Goal: Information Seeking & Learning: Check status

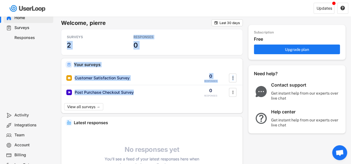
drag, startPoint x: 0, startPoint y: 0, endPoint x: 118, endPoint y: 54, distance: 129.5
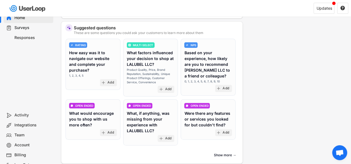
scroll to position [166, 0]
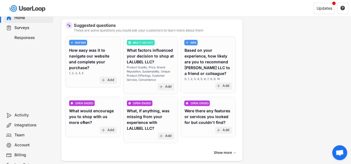
click at [27, 119] on div "Activity" at bounding box center [29, 116] width 50 height 10
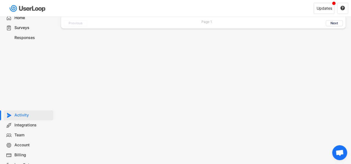
scroll to position [0, 0]
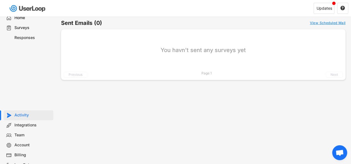
click at [27, 19] on div "Home" at bounding box center [32, 17] width 37 height 5
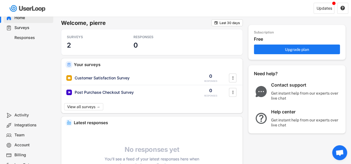
click at [27, 26] on div "Surveys" at bounding box center [32, 27] width 37 height 5
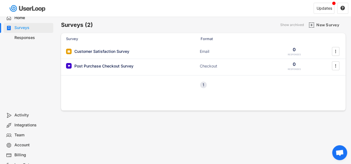
click at [31, 38] on div "Responses" at bounding box center [32, 37] width 37 height 5
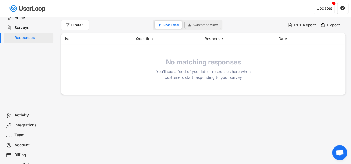
click at [214, 22] on button "Customer View" at bounding box center [202, 25] width 37 height 8
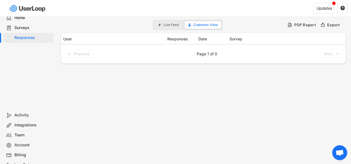
click at [206, 54] on div "Page 1 of 0" at bounding box center [207, 54] width 21 height 4
click at [31, 118] on div "Activity" at bounding box center [32, 115] width 37 height 5
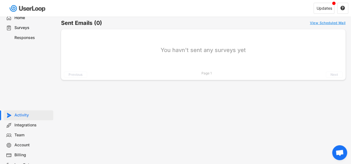
click at [32, 124] on div "Integrations" at bounding box center [32, 125] width 37 height 5
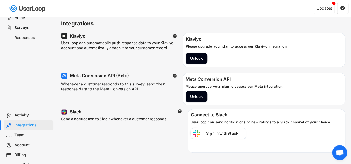
click at [27, 17] on div "Home" at bounding box center [32, 17] width 37 height 5
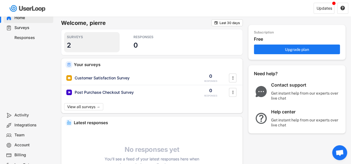
click at [94, 40] on div "SURVEYS 2" at bounding box center [91, 42] width 55 height 20
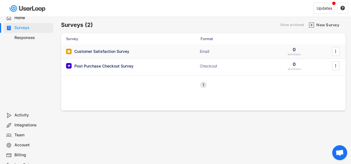
click at [125, 50] on div "Customer Satisfaction Survey" at bounding box center [101, 52] width 55 height 6
